Goal: Task Accomplishment & Management: Manage account settings

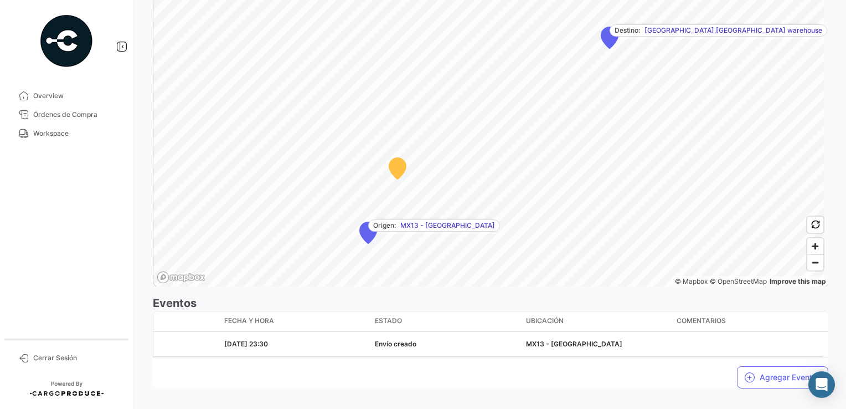
scroll to position [691, 0]
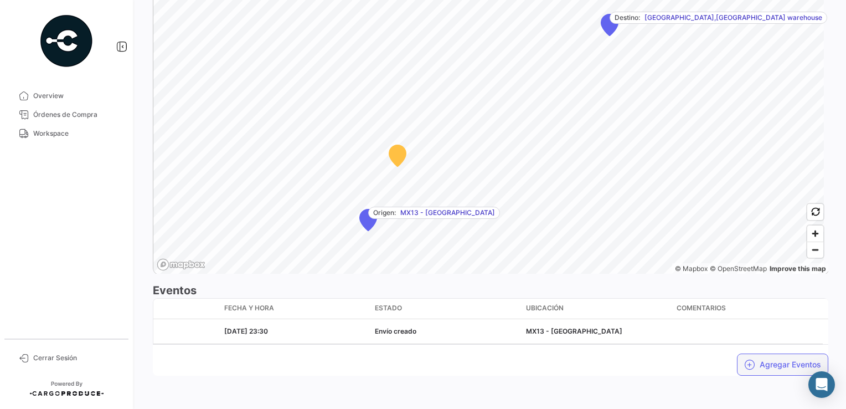
click at [773, 366] on button "Agregar Eventos" at bounding box center [782, 364] width 91 height 22
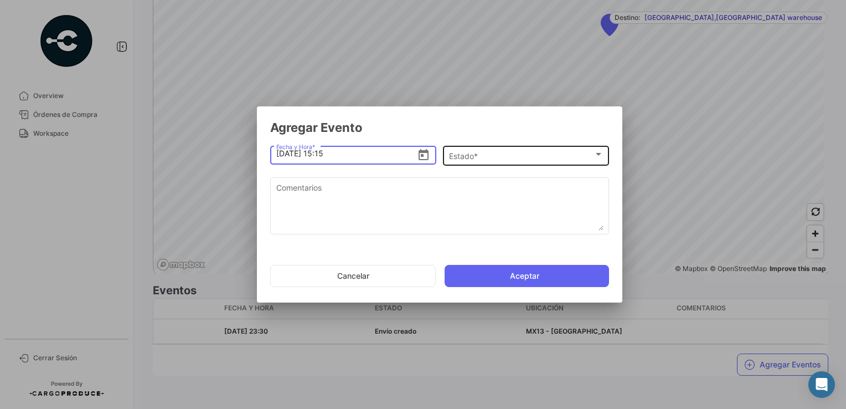
click at [500, 160] on div "Estado *" at bounding box center [521, 156] width 145 height 9
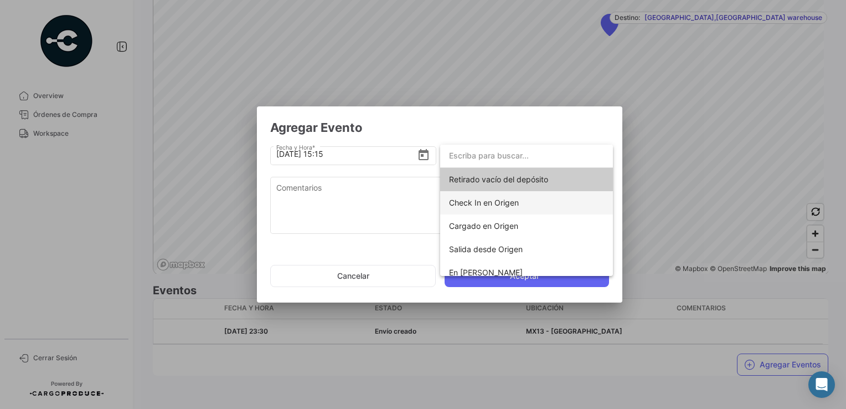
click at [482, 197] on span "Check In en Origen" at bounding box center [526, 202] width 155 height 23
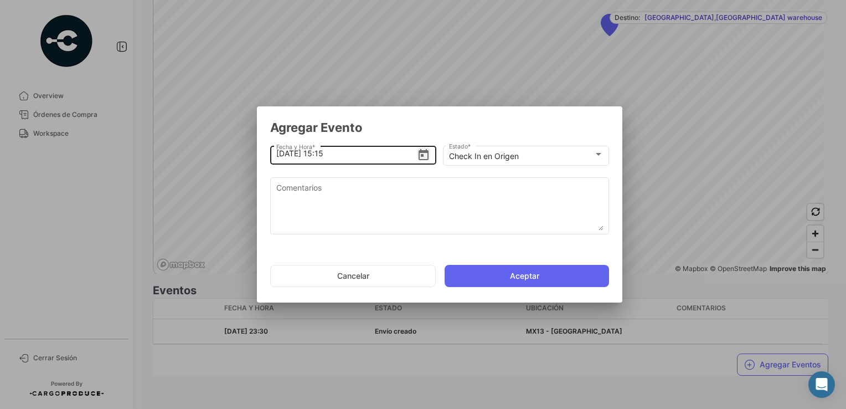
click at [424, 156] on icon "Open calendar" at bounding box center [423, 154] width 13 height 13
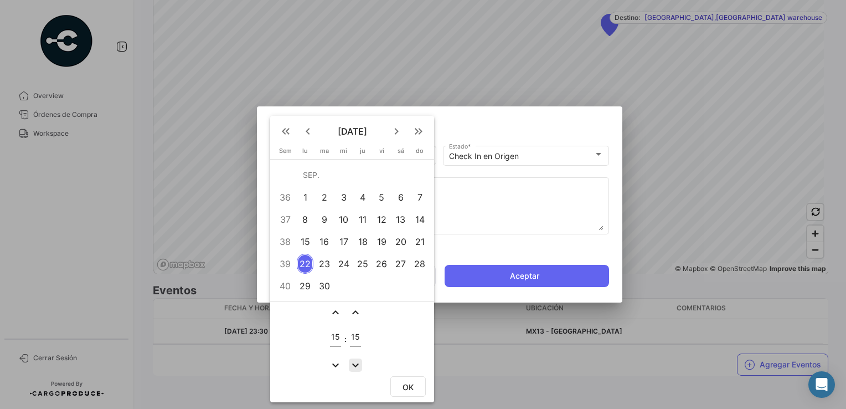
click at [357, 359] on mat-icon "expand_more" at bounding box center [355, 364] width 13 height 13
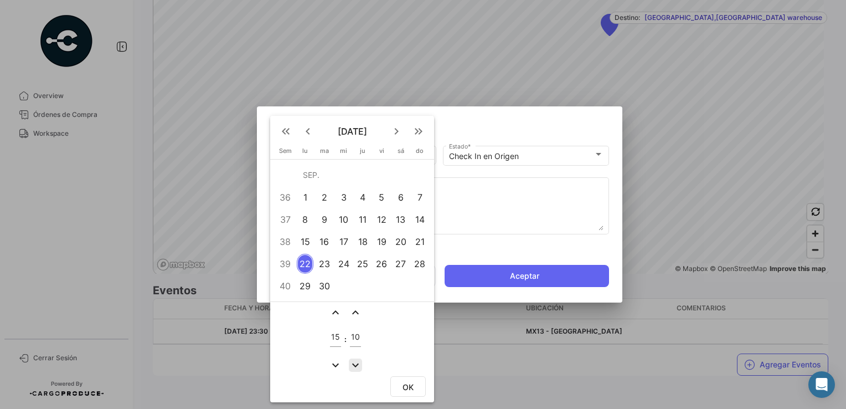
click at [357, 359] on mat-icon "expand_more" at bounding box center [355, 364] width 13 height 13
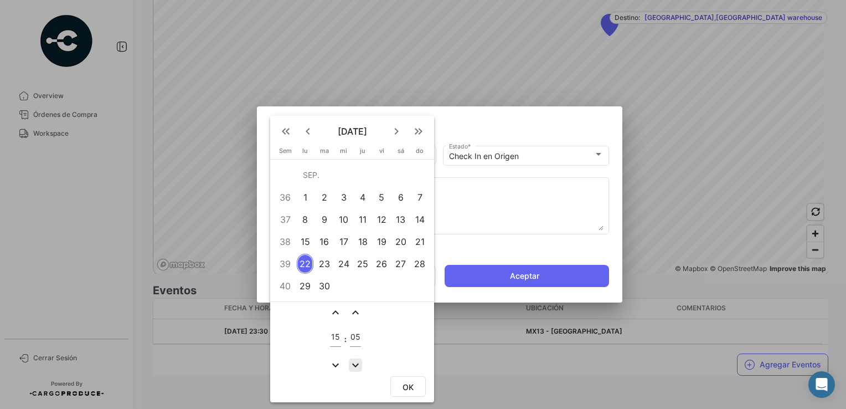
click at [357, 359] on mat-icon "expand_more" at bounding box center [355, 364] width 13 height 13
type input "04"
click at [405, 383] on span "OK" at bounding box center [408, 386] width 11 height 9
type input "[DATE] 15:04"
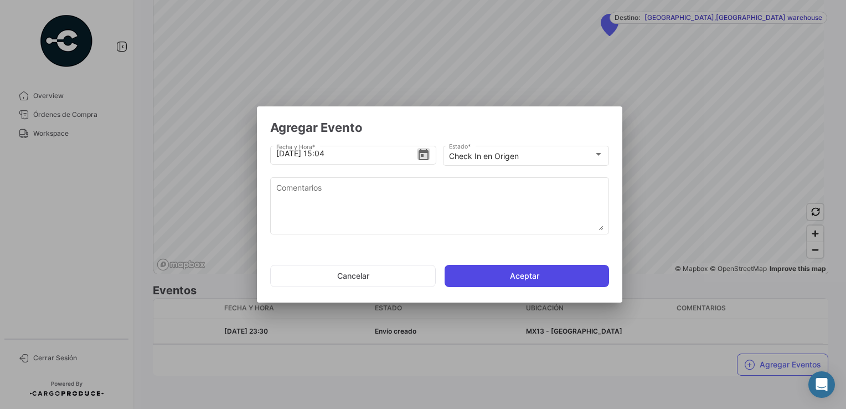
click at [504, 280] on button "Aceptar" at bounding box center [527, 276] width 165 height 22
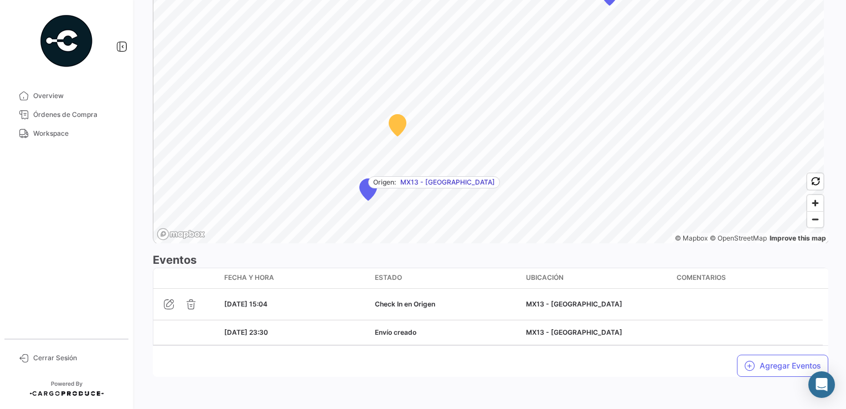
scroll to position [719, 0]
